Goal: Transaction & Acquisition: Purchase product/service

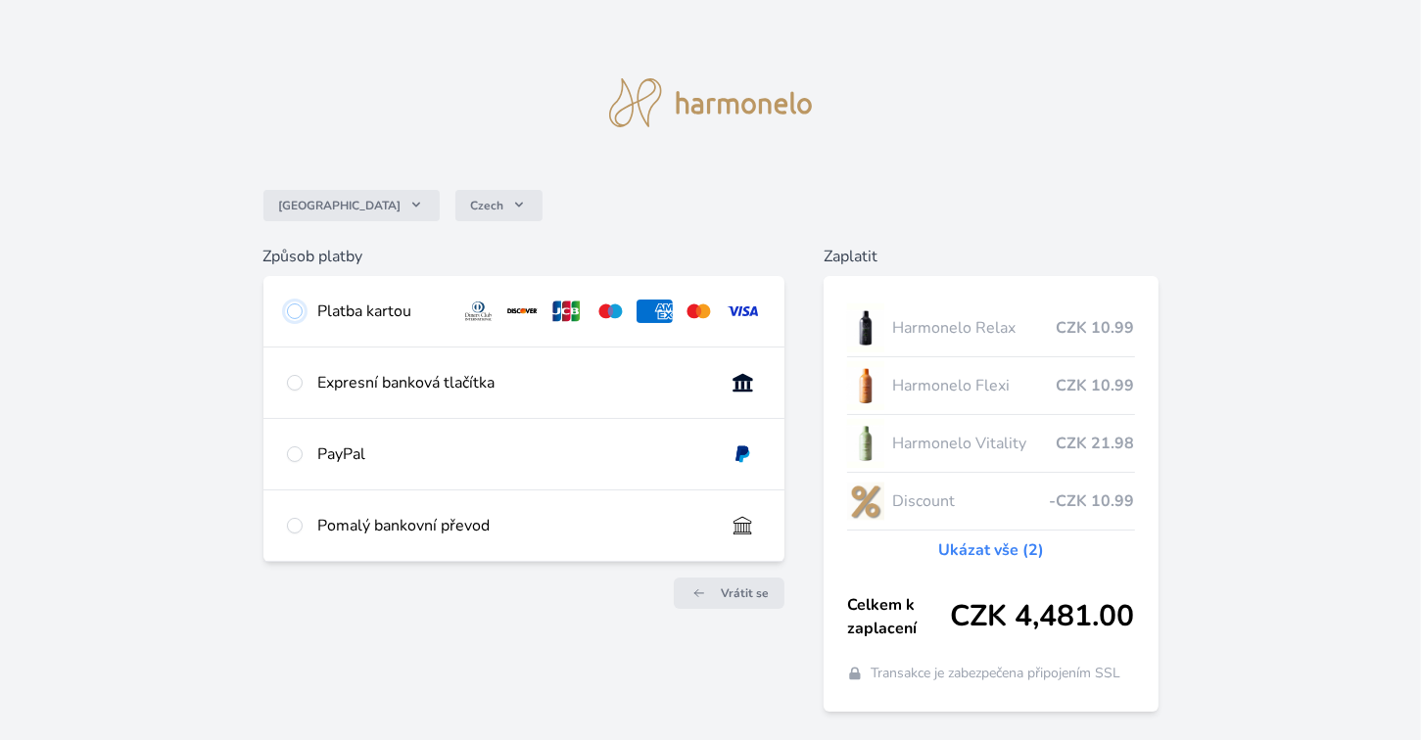
click at [299, 313] on input "radio" at bounding box center [295, 312] width 16 height 16
radio input "true"
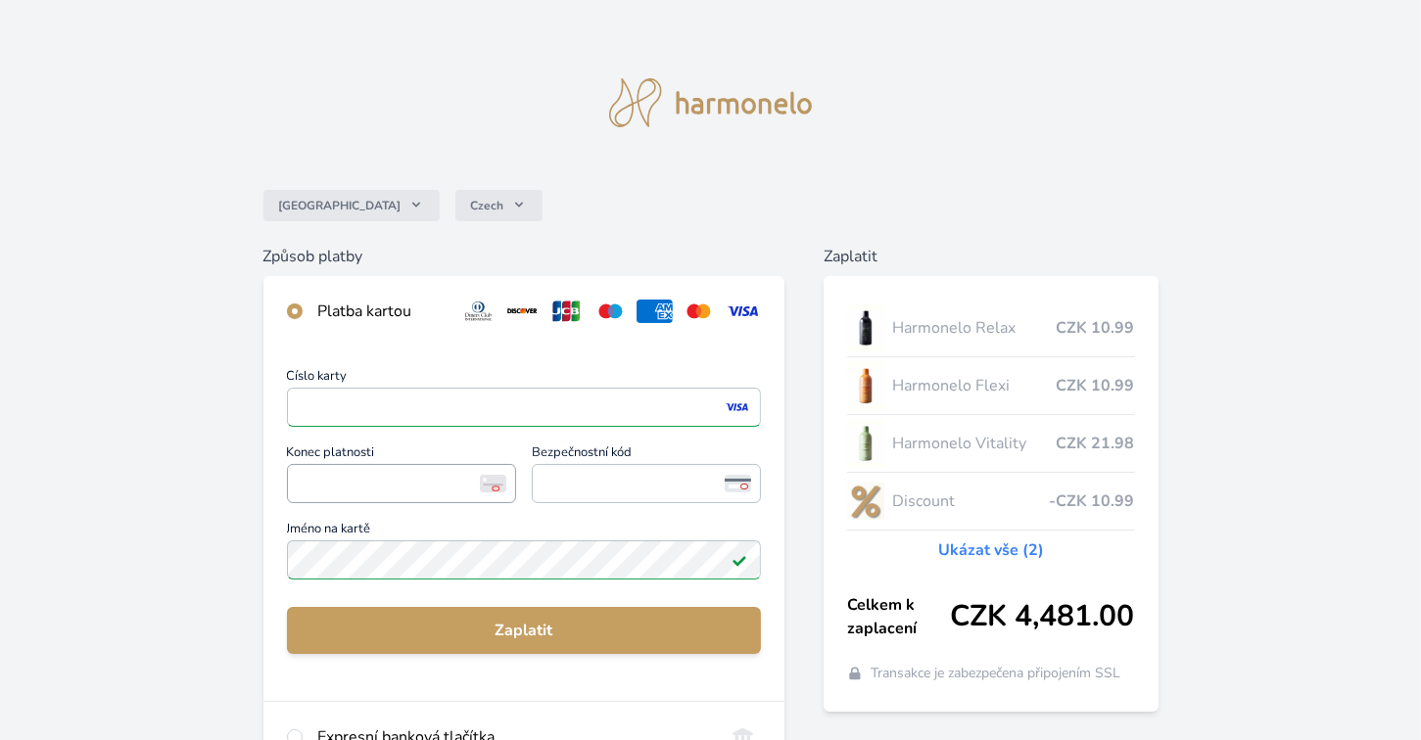
click at [402, 497] on span "<p>Your browser does not support iframes.</p>" at bounding box center [401, 483] width 229 height 39
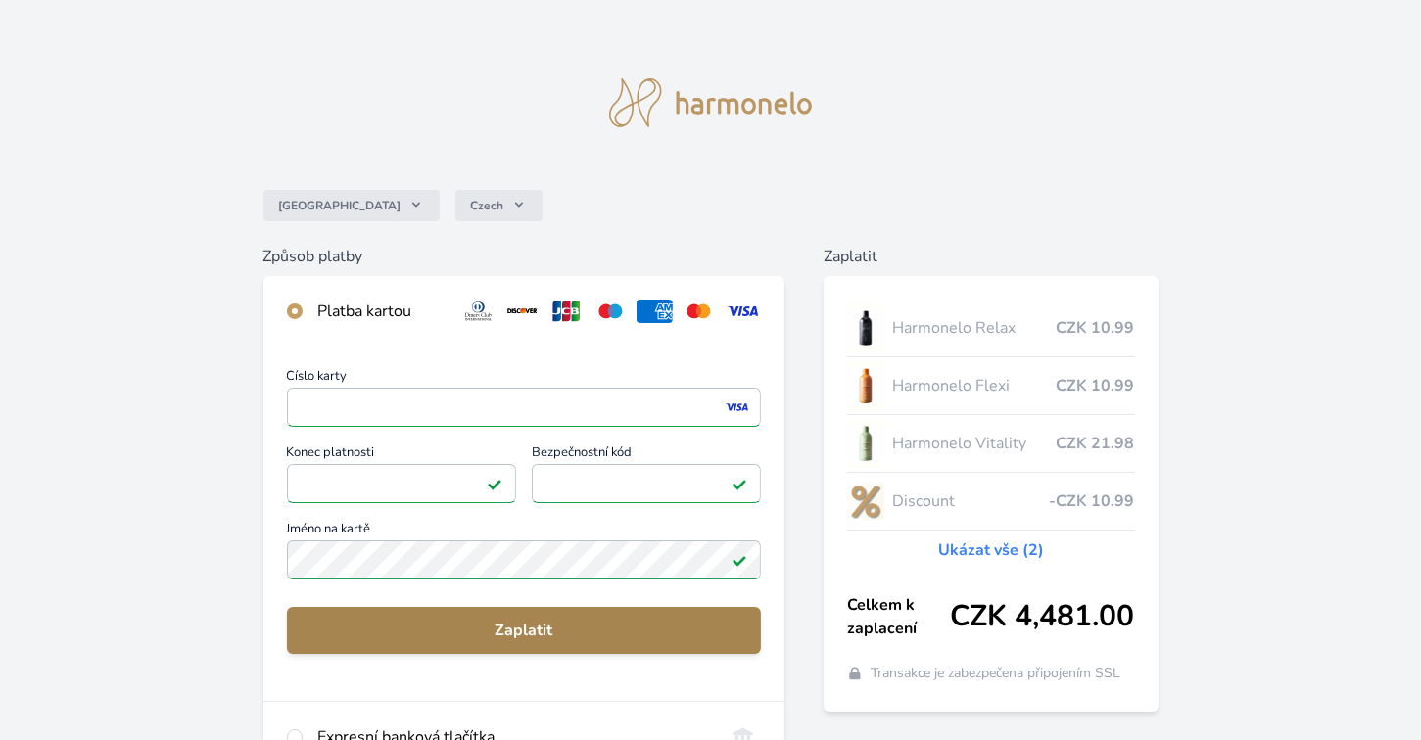
click at [550, 630] on span "Zaplatit" at bounding box center [524, 631] width 443 height 24
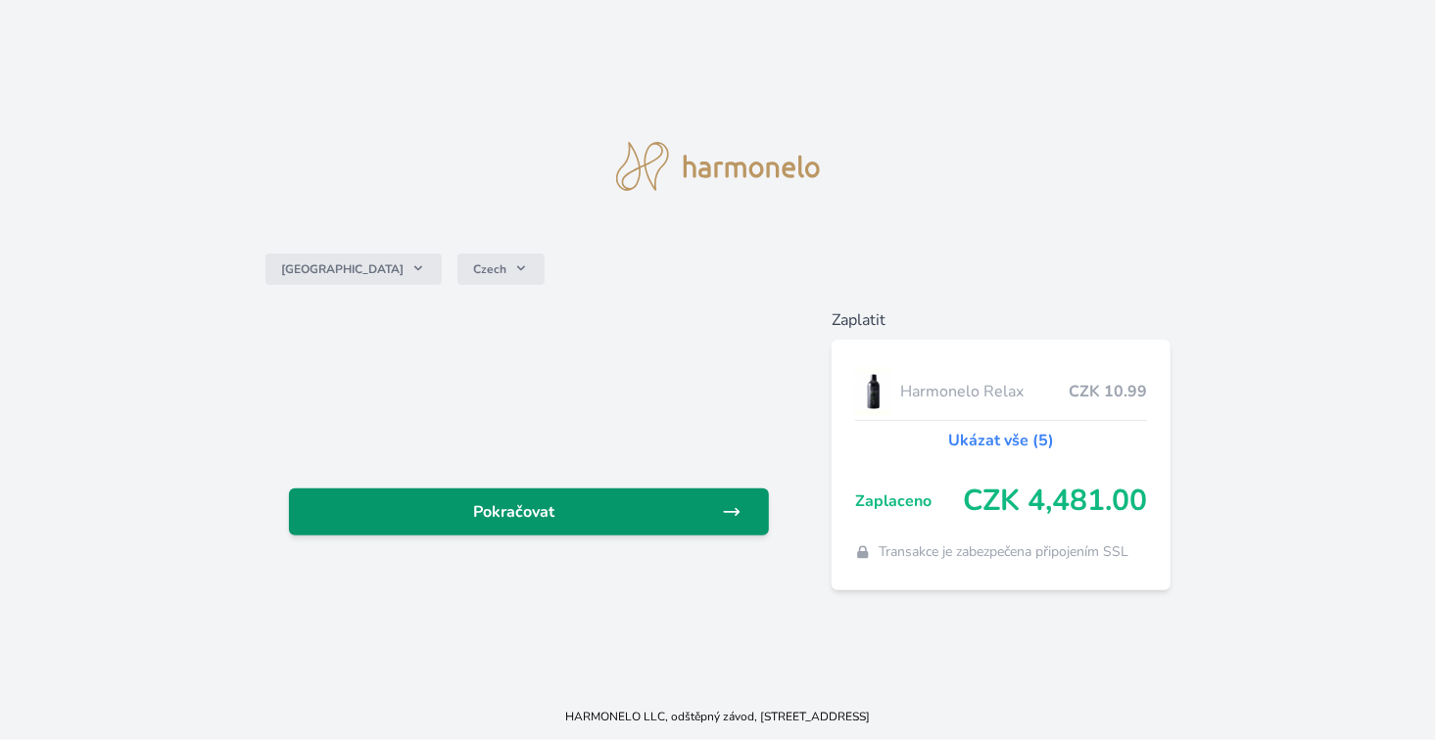
click at [638, 517] on span "Pokračovat" at bounding box center [513, 512] width 417 height 24
